Goal: Transaction & Acquisition: Obtain resource

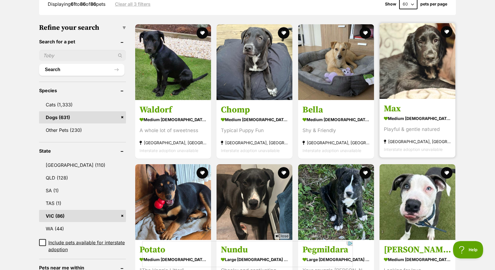
click at [399, 127] on div "Playful & gentle natured" at bounding box center [417, 130] width 67 height 8
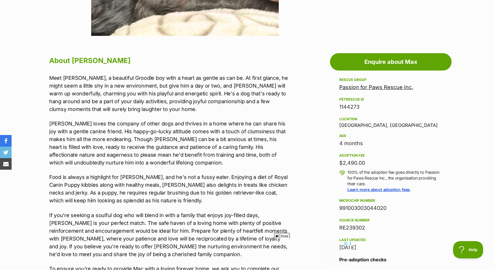
drag, startPoint x: 367, startPoint y: 167, endPoint x: 331, endPoint y: 164, distance: 36.6
click at [331, 164] on aside "Rescue group Passion for Paws Rescue Inc. PetRescue ID 1144273 Location Deer Pa…" at bounding box center [391, 210] width 122 height 269
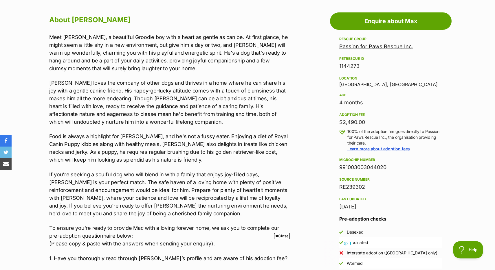
scroll to position [312, 0]
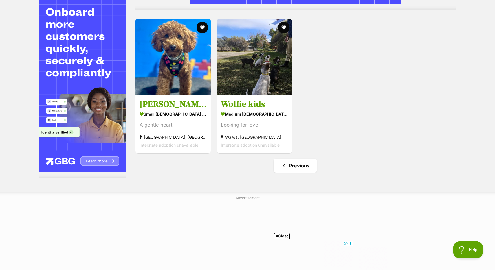
scroll to position [1281, 0]
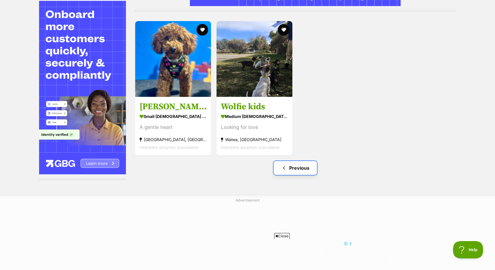
click at [299, 169] on link "Previous" at bounding box center [294, 168] width 43 height 14
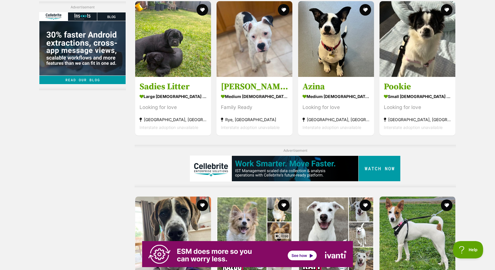
scroll to position [1440, 0]
